Goal: Transaction & Acquisition: Subscribe to service/newsletter

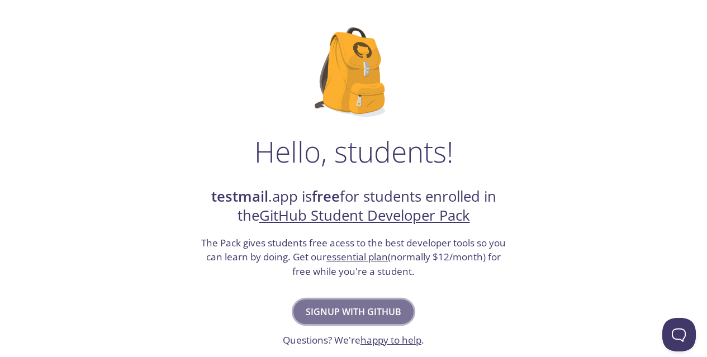
click at [369, 308] on span "Signup with GitHub" at bounding box center [354, 312] width 96 height 16
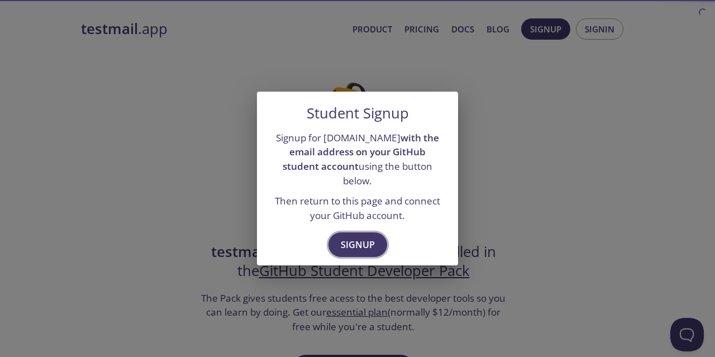
click at [362, 239] on span "Signup" at bounding box center [358, 245] width 34 height 16
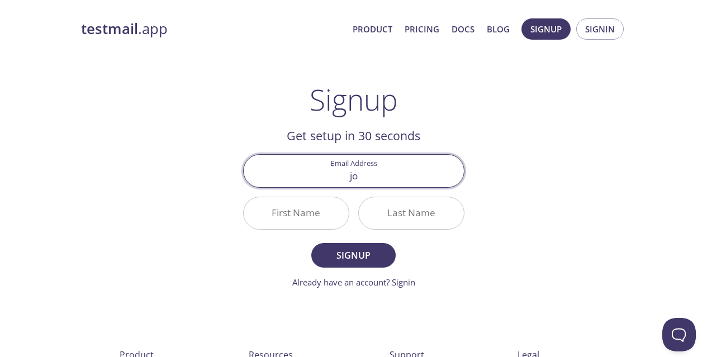
click at [348, 183] on input "jo" at bounding box center [354, 171] width 220 height 32
click at [353, 181] on input "jo" at bounding box center [354, 171] width 220 height 32
drag, startPoint x: 383, startPoint y: 180, endPoint x: 375, endPoint y: 178, distance: 8.1
click at [375, 178] on input "benkhatarn" at bounding box center [354, 171] width 220 height 32
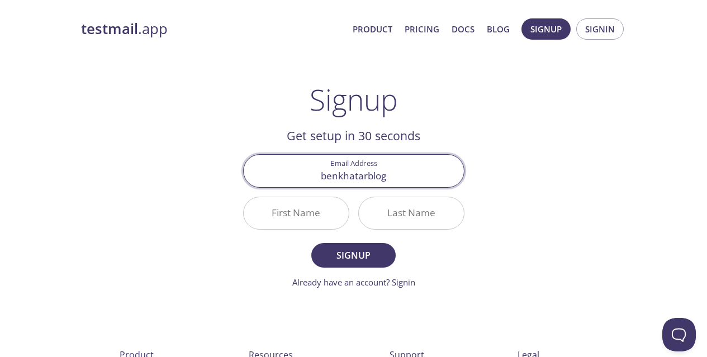
click at [399, 177] on input "benkhatarblog" at bounding box center [354, 171] width 220 height 32
type input "[EMAIL_ADDRESS][DOMAIN_NAME]"
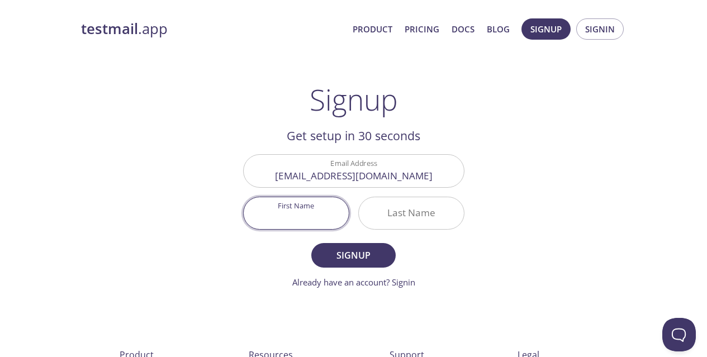
click at [325, 212] on input "First Name" at bounding box center [296, 213] width 105 height 32
type input "SOFIANE"
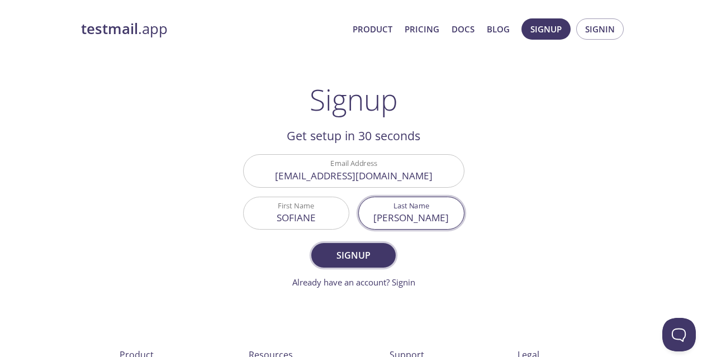
type input "[PERSON_NAME]"
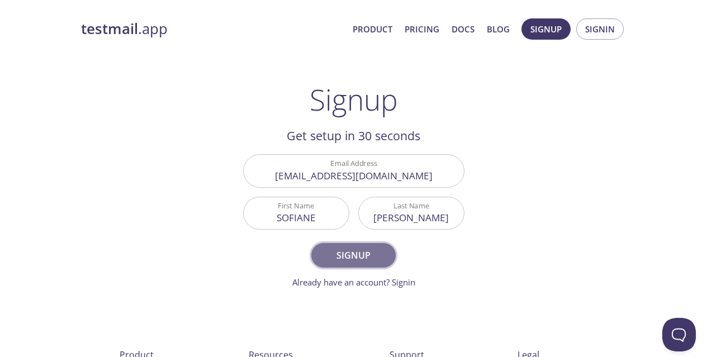
click at [349, 246] on button "Signup" at bounding box center [353, 255] width 84 height 25
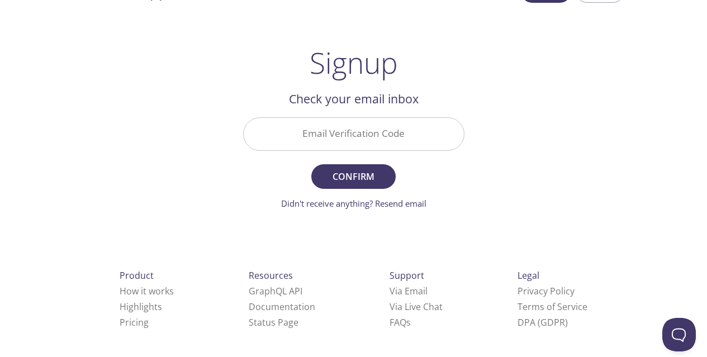
scroll to position [41, 0]
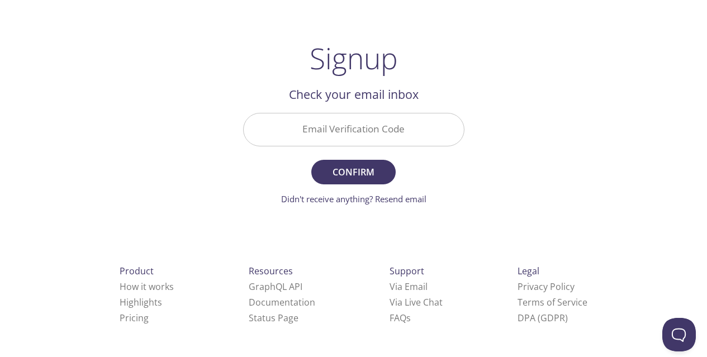
click at [322, 133] on input "Email Verification Code" at bounding box center [354, 129] width 220 height 32
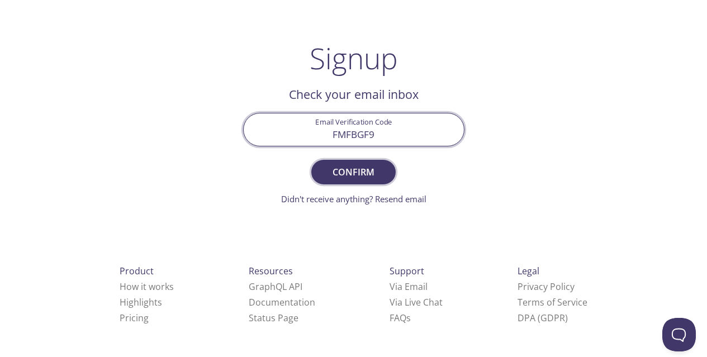
type input "FMFBGF9"
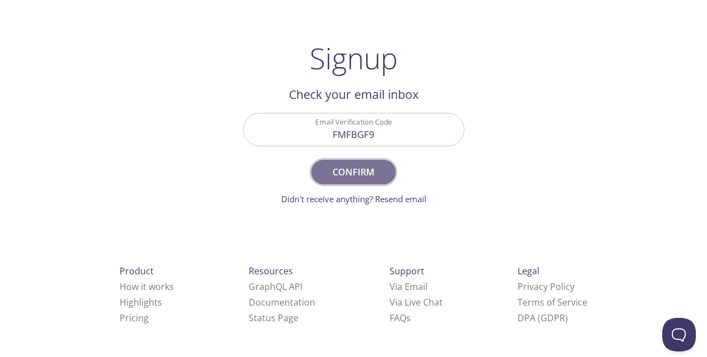
click at [337, 173] on span "Confirm" at bounding box center [352, 172] width 59 height 16
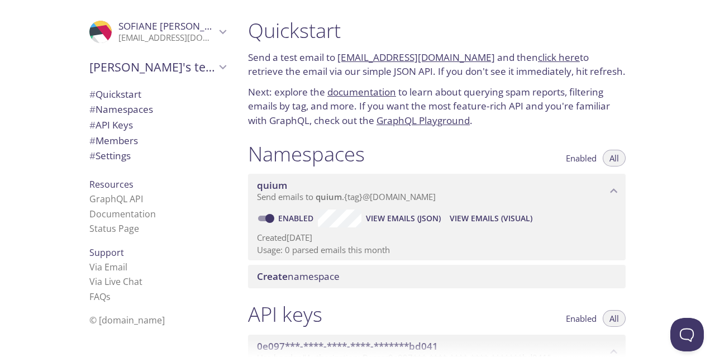
click at [680, 90] on div "Quickstart Send a test email to [EMAIL_ADDRESS][DOMAIN_NAME] and then click her…" at bounding box center [477, 178] width 476 height 357
